Goal: Task Accomplishment & Management: Use online tool/utility

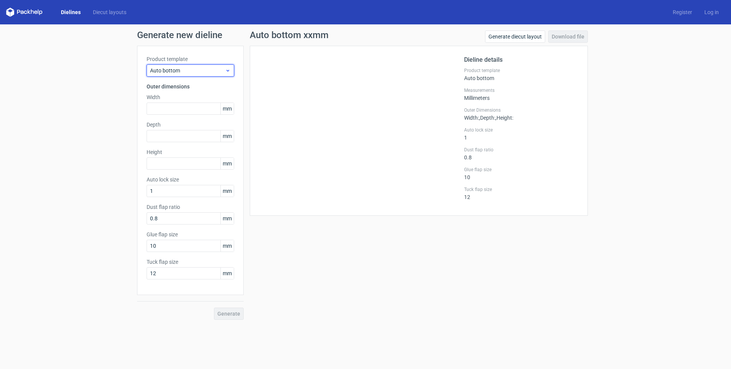
click at [190, 73] on span "Auto bottom" at bounding box center [187, 71] width 75 height 8
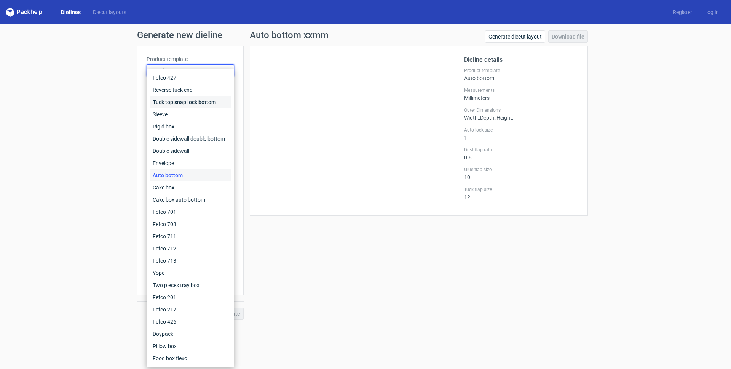
click at [182, 102] on div "Tuck top snap lock bottom" at bounding box center [190, 102] width 81 height 12
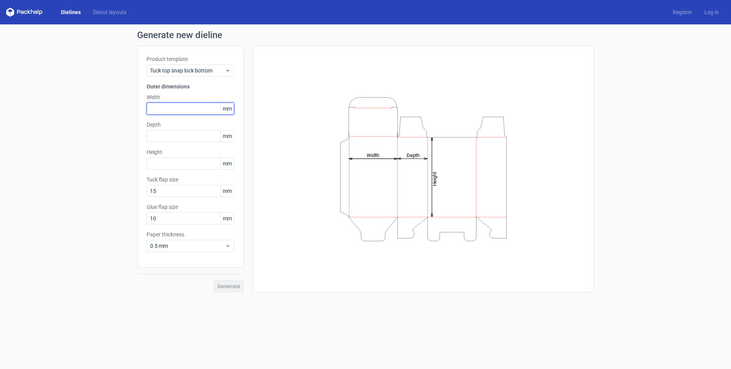
click at [171, 110] on input "text" at bounding box center [191, 108] width 88 height 12
type input "80"
click at [186, 244] on span "0.5 mm" at bounding box center [187, 246] width 75 height 8
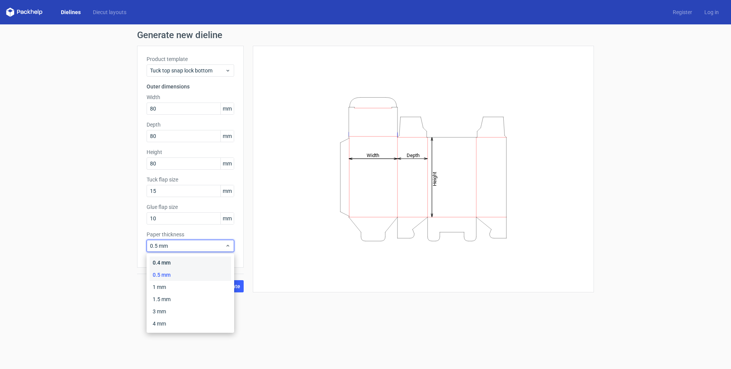
click at [172, 261] on div "0.4 mm" at bounding box center [190, 262] width 81 height 12
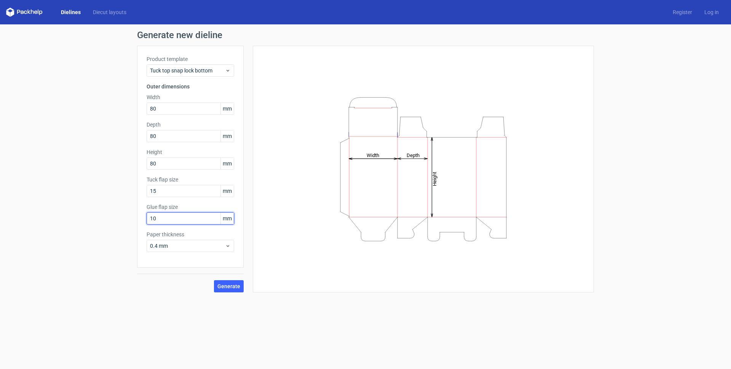
click at [170, 217] on input "10" at bounding box center [191, 218] width 88 height 12
type input "1"
type input "15"
drag, startPoint x: 236, startPoint y: 285, endPoint x: 403, endPoint y: 183, distance: 195.4
click at [235, 285] on span "Generate" at bounding box center [228, 285] width 23 height 5
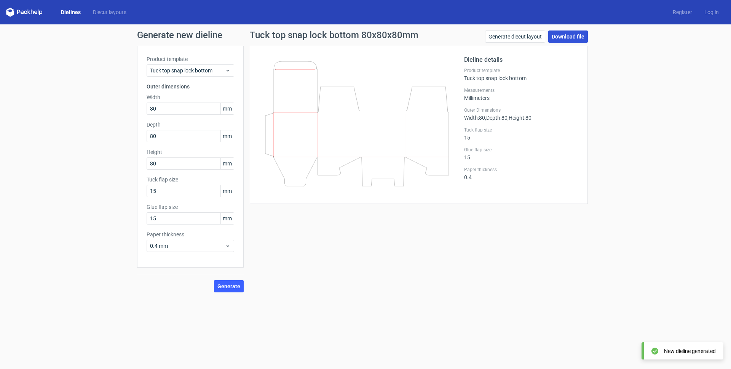
click at [571, 38] on link "Download file" at bounding box center [568, 36] width 40 height 12
